Goal: Check status: Check status

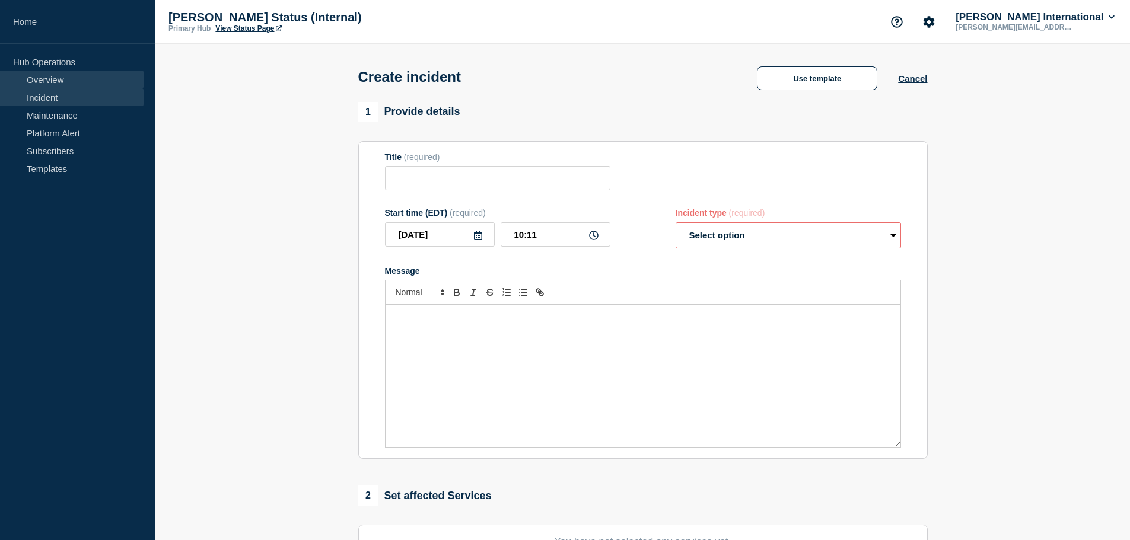
click at [50, 82] on link "Overview" at bounding box center [72, 80] width 144 height 18
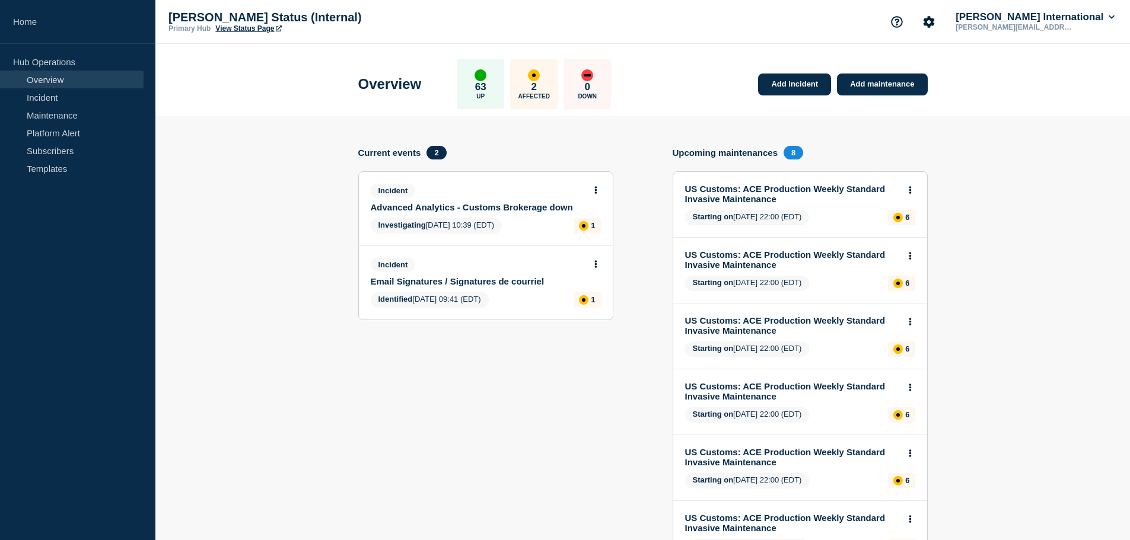
click at [468, 211] on link "Advanced Analytics - Customs Brokerage down" at bounding box center [478, 207] width 214 height 10
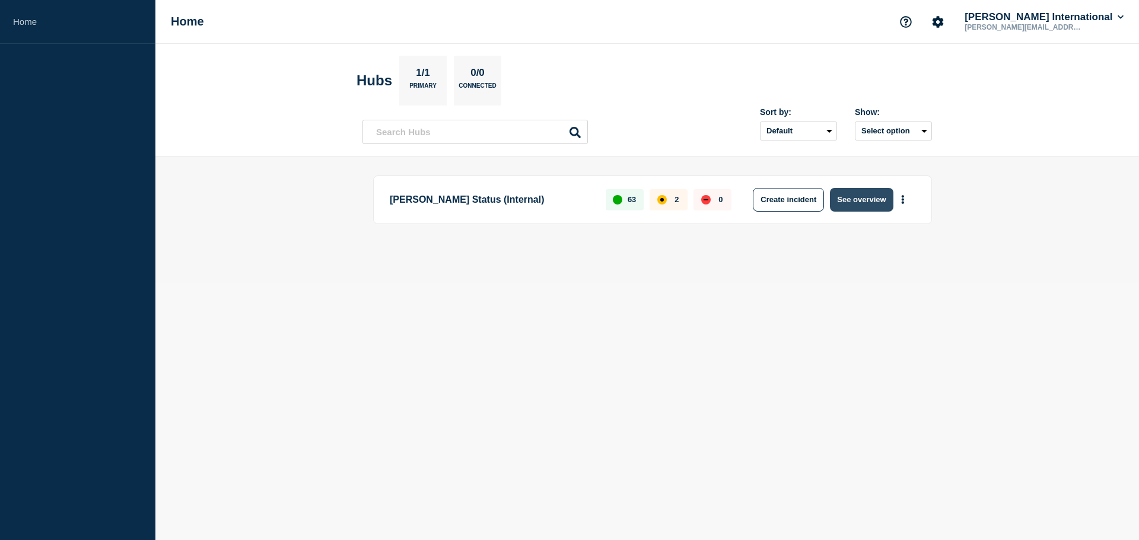
click at [854, 198] on button "See overview" at bounding box center [861, 200] width 63 height 24
